Goal: Task Accomplishment & Management: Use online tool/utility

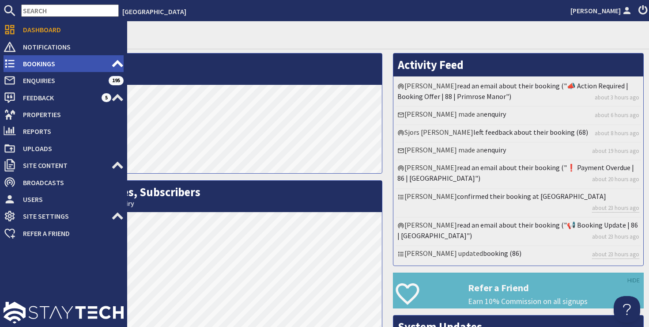
click at [26, 64] on span "Bookings" at bounding box center [63, 64] width 95 height 14
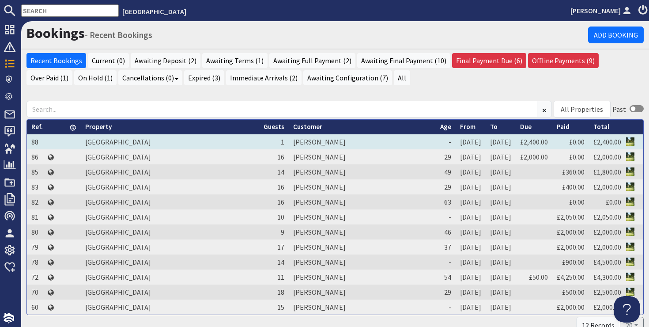
click at [289, 141] on td "[PERSON_NAME]" at bounding box center [362, 141] width 147 height 15
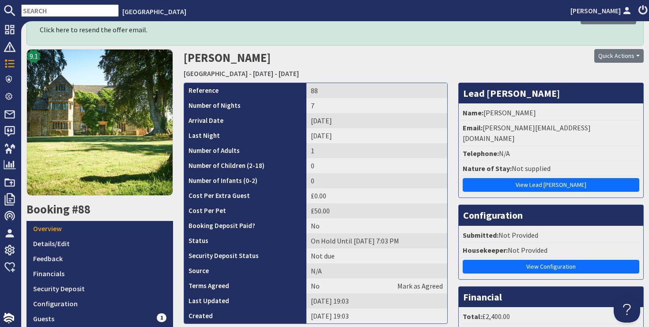
scroll to position [94, 0]
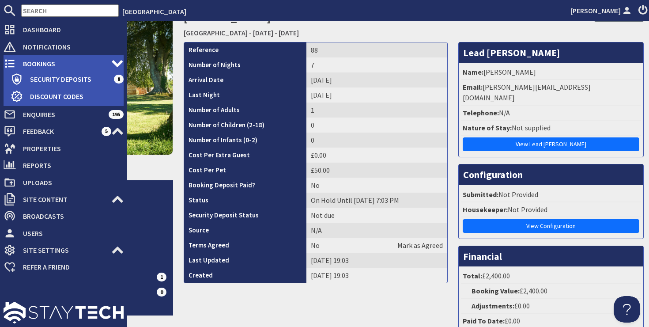
click at [43, 67] on span "Bookings" at bounding box center [63, 64] width 95 height 14
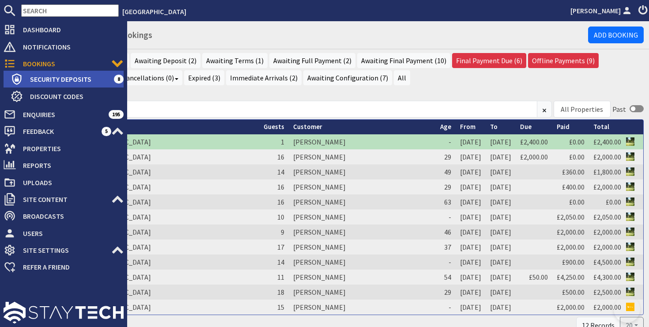
click at [48, 79] on span "Security Deposits" at bounding box center [68, 79] width 91 height 14
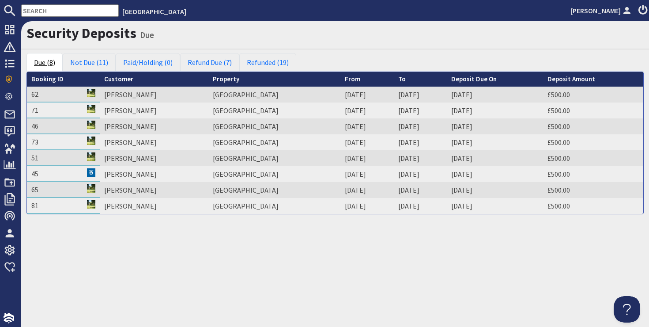
click at [54, 63] on link "Due (8)" at bounding box center [44, 62] width 36 height 19
click at [45, 62] on link "Due (8)" at bounding box center [44, 62] width 36 height 19
click at [208, 61] on link "Refund Due (7)" at bounding box center [209, 62] width 59 height 19
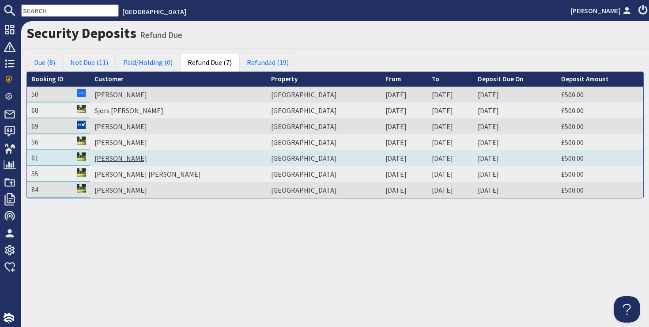
click at [131, 159] on link "[PERSON_NAME]" at bounding box center [120, 158] width 53 height 9
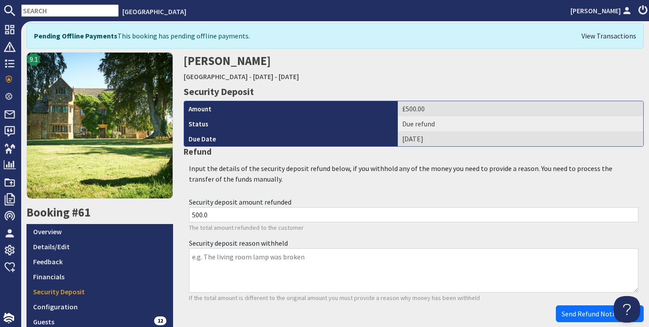
scroll to position [15, 0]
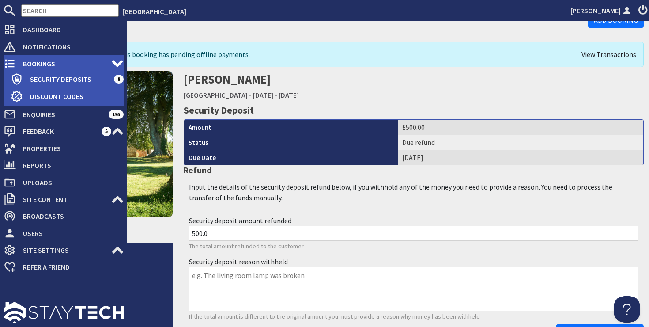
click at [35, 65] on span "Bookings" at bounding box center [63, 64] width 95 height 14
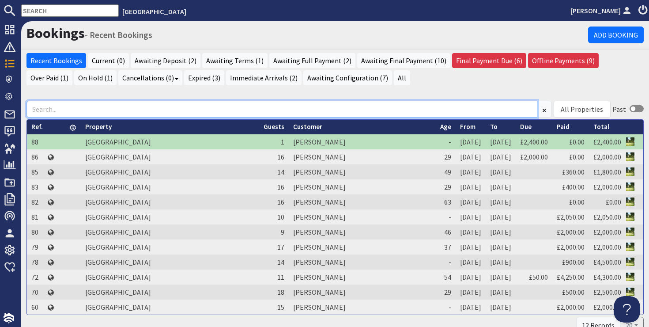
click at [86, 109] on input at bounding box center [281, 109] width 511 height 17
type input "a"
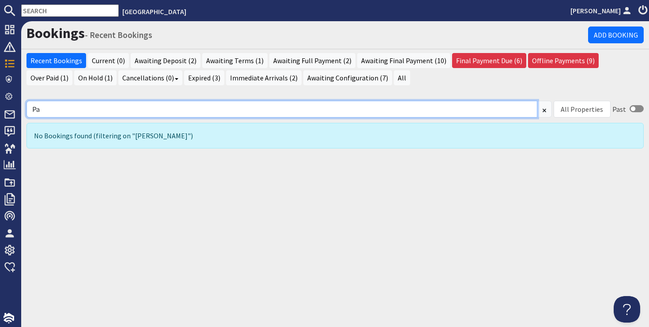
type input "P"
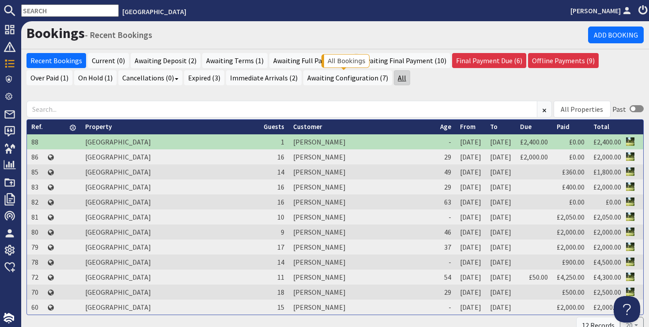
click at [394, 77] on link "All" at bounding box center [402, 77] width 16 height 15
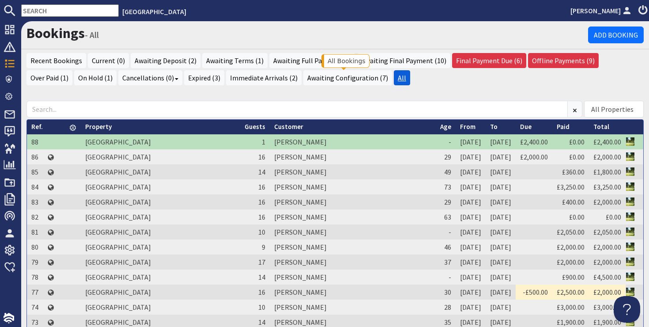
click at [394, 78] on link "All" at bounding box center [402, 77] width 16 height 15
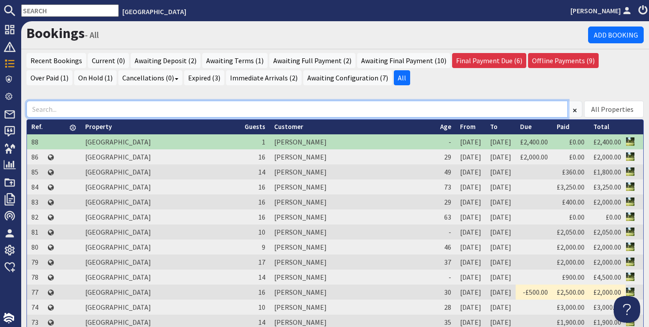
click at [42, 111] on input at bounding box center [296, 109] width 541 height 17
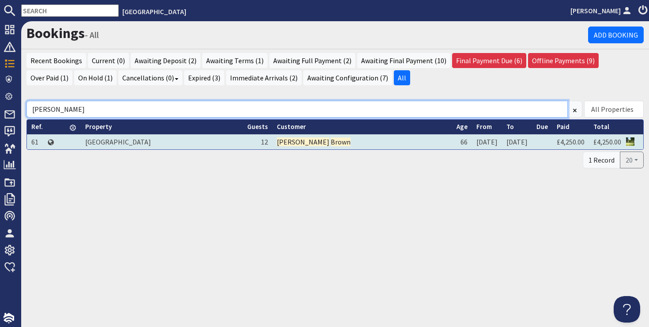
type input "[PERSON_NAME]"
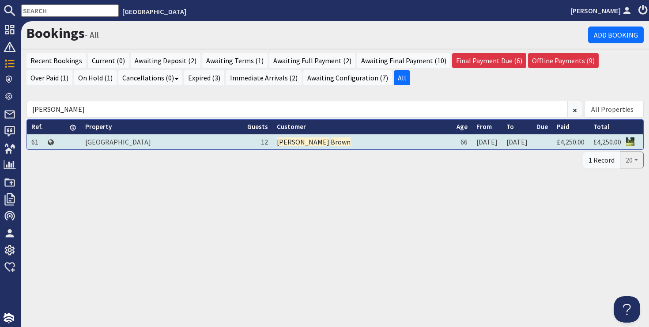
click at [331, 140] on mark "Brown" at bounding box center [341, 141] width 20 height 9
